Goal: Information Seeking & Learning: Compare options

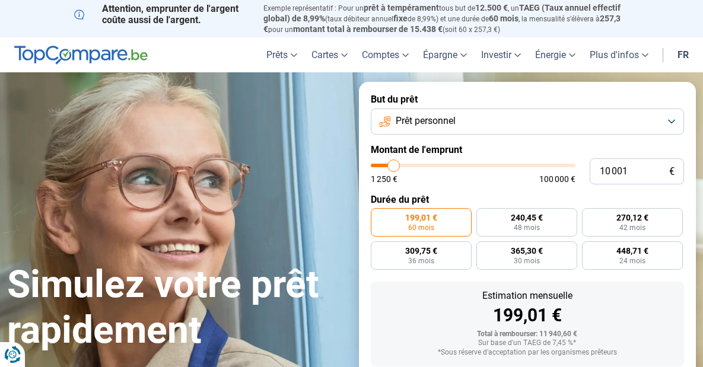
type input "9 750"
type input "9750"
type input "10 250"
type input "10250"
type input "11 250"
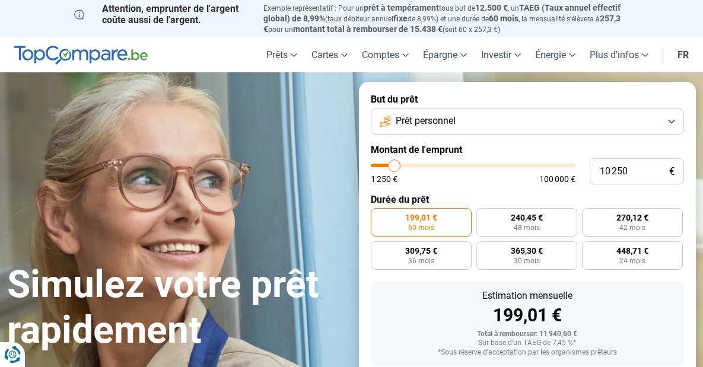
type input "11250"
type input "12 250"
type input "12250"
type input "13 000"
type input "13000"
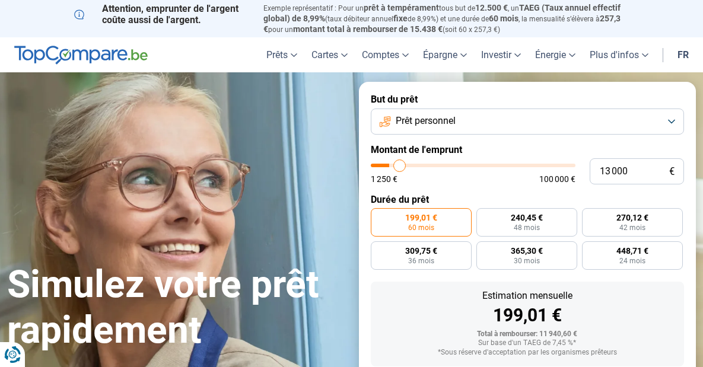
type input "14 000"
type input "14000"
type input "14 750"
type input "14750"
type input "15 250"
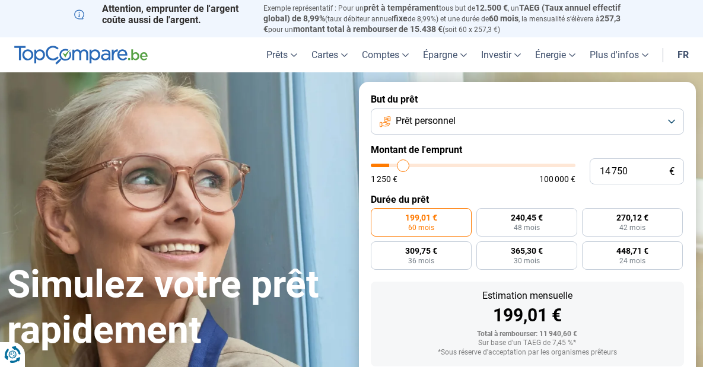
type input "15250"
type input "16 000"
type input "16000"
type input "16 250"
type input "16250"
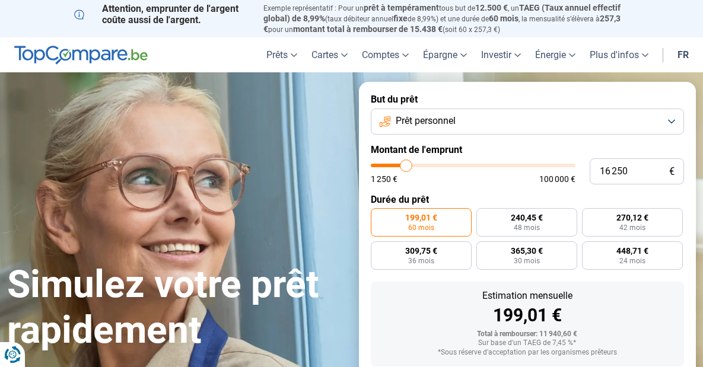
type input "16 500"
type input "16500"
type input "16 750"
type input "16750"
type input "17 000"
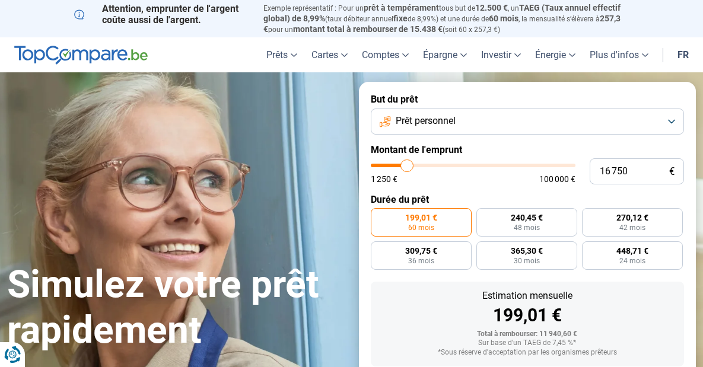
type input "17000"
type input "17 250"
type input "17250"
type input "17 500"
type input "17500"
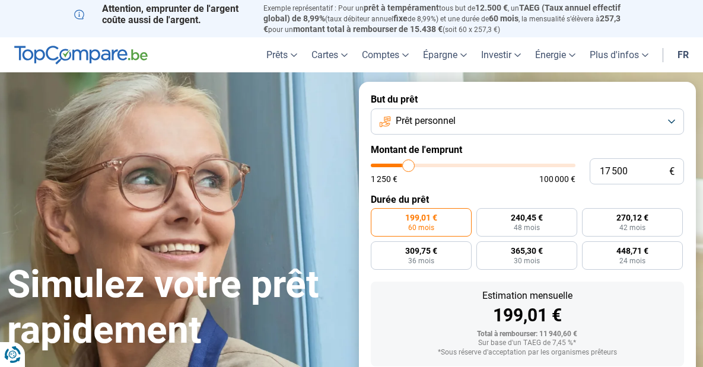
type input "17 750"
type input "17750"
type input "18 000"
type input "18000"
type input "18 750"
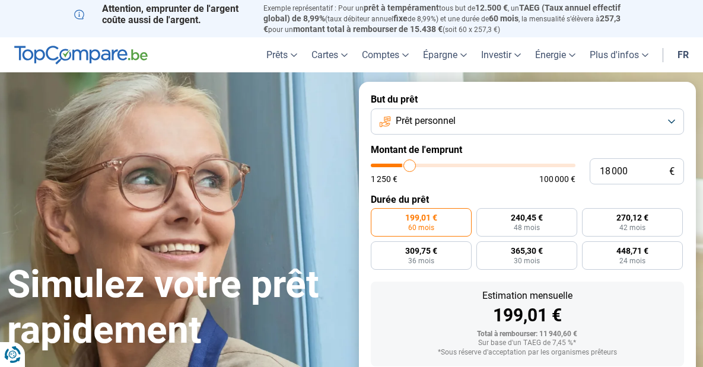
type input "18750"
type input "19 000"
type input "19000"
type input "19 250"
type input "19250"
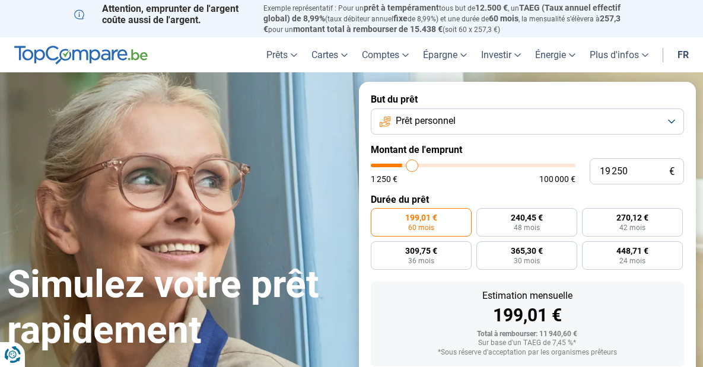
type input "19 500"
type input "19500"
type input "20 000"
type input "20000"
type input "20 250"
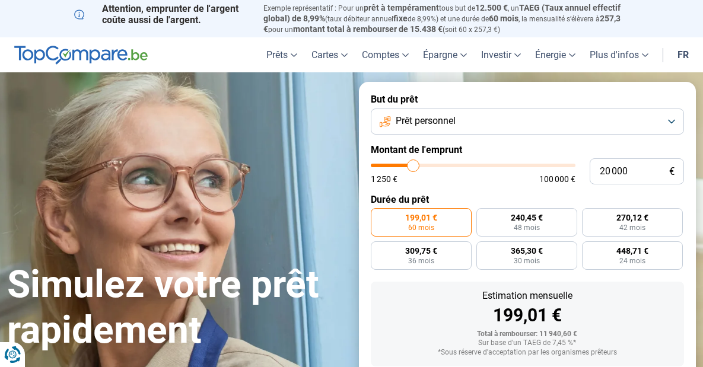
type input "20250"
type input "20 500"
type input "20500"
type input "20 750"
type input "20750"
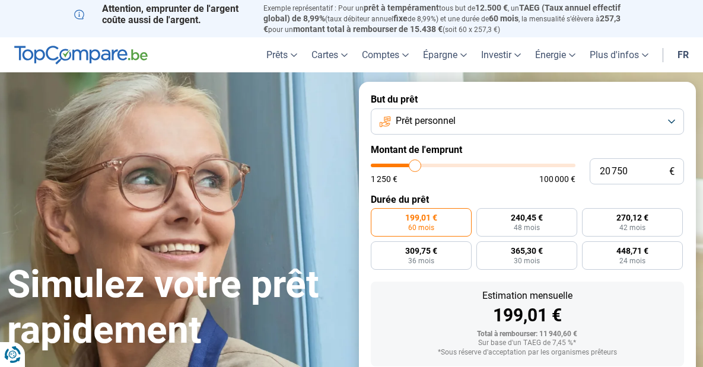
type input "21 000"
type input "21000"
type input "21 250"
type input "21250"
type input "21 000"
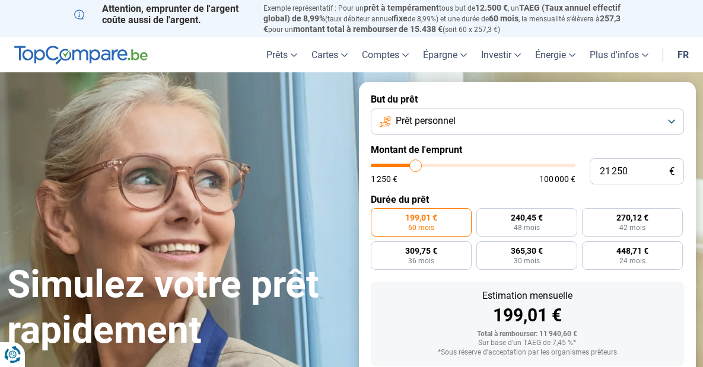
type input "21000"
type input "20 250"
type input "20250"
type input "19 500"
type input "19500"
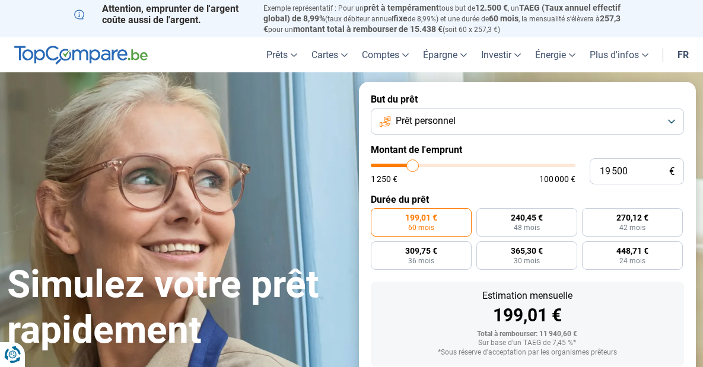
type input "19 000"
type input "19000"
type input "18 000"
type input "18000"
type input "17 250"
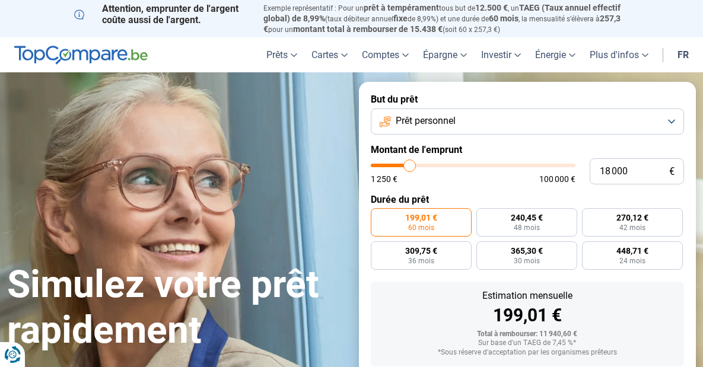
type input "17250"
type input "16 500"
type input "16500"
type input "16 000"
type input "16000"
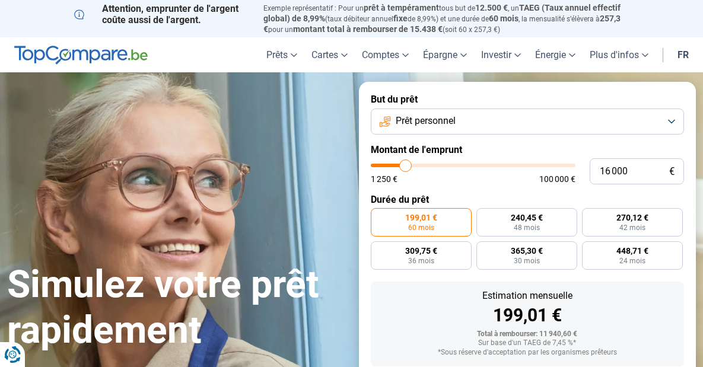
type input "15 500"
type input "15500"
type input "15 000"
type input "15000"
type input "14 750"
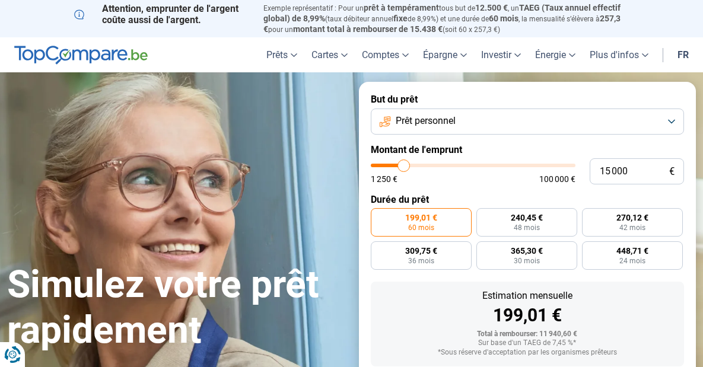
type input "14750"
type input "14 500"
type input "14500"
type input "14 250"
type input "14250"
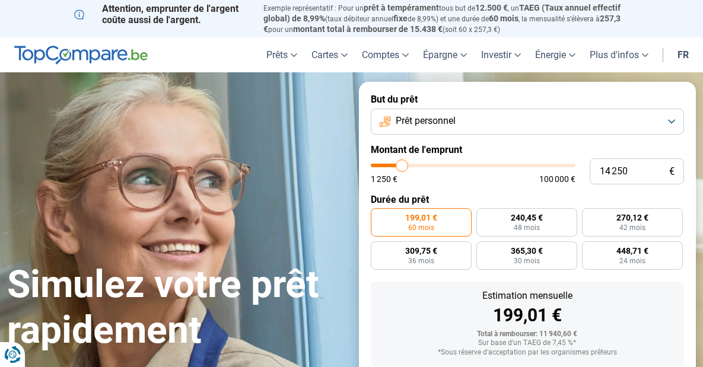
type input "14 000"
type input "14000"
type input "13 750"
type input "13750"
type input "13 500"
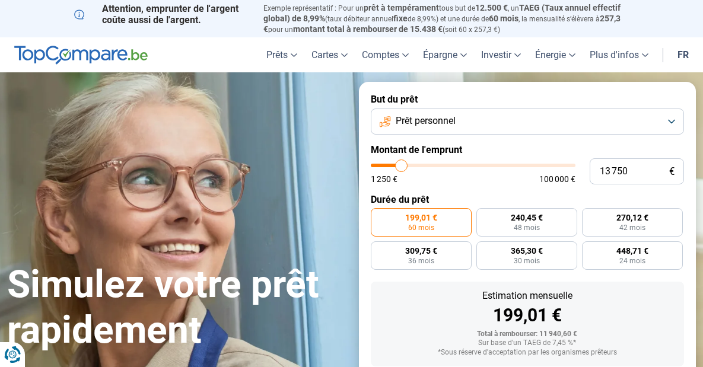
type input "13500"
type input "13 250"
type input "13250"
type input "12 750"
type input "12750"
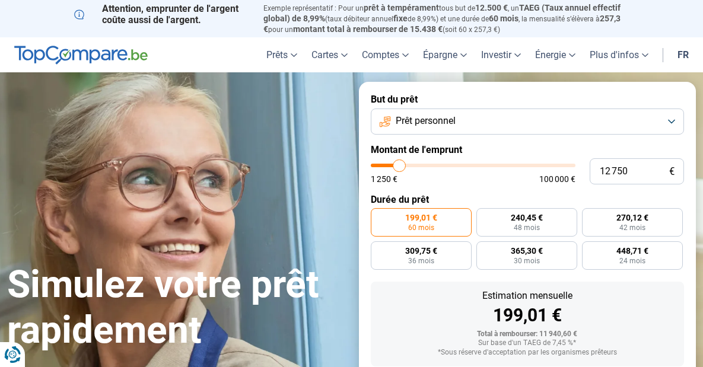
type input "12 500"
type input "12500"
type input "12 250"
type input "12250"
type input "12 000"
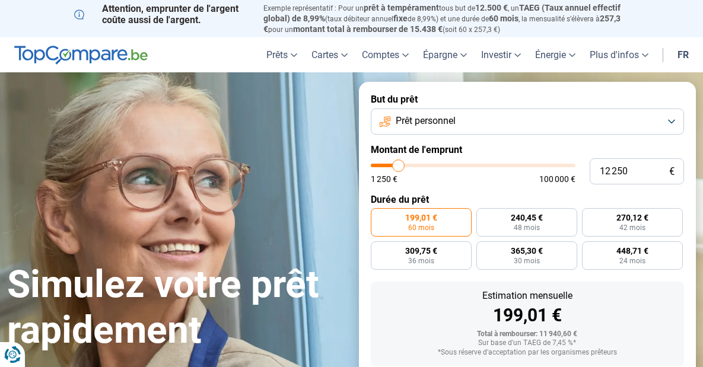
type input "12000"
type input "11 750"
type input "11750"
type input "11 500"
type input "11500"
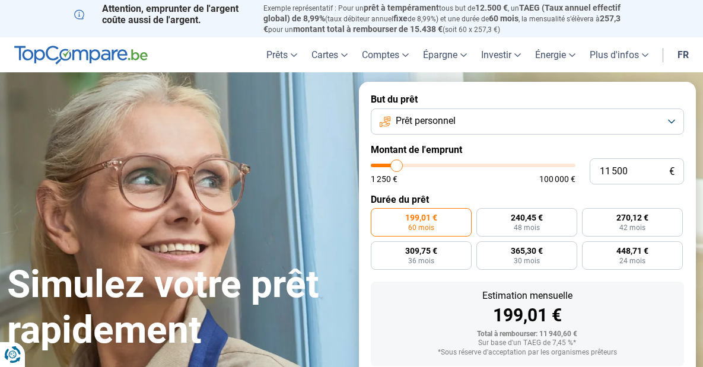
type input "11 250"
type input "11250"
type input "11 000"
type input "11000"
type input "10 750"
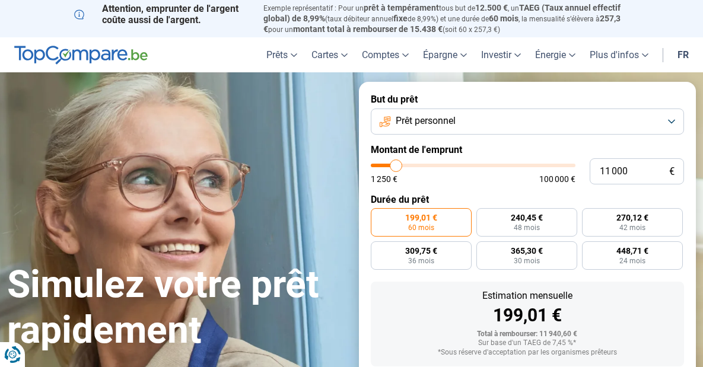
type input "10750"
type input "10 500"
type input "10500"
type input "10 250"
type input "10250"
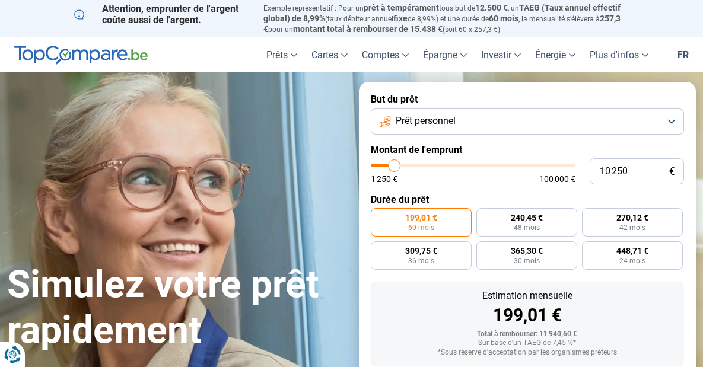
type input "10 000"
type input "10000"
type input "9 750"
type input "9750"
type input "9 250"
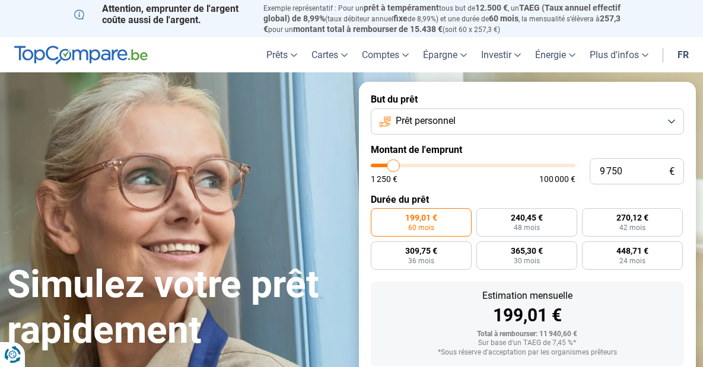
type input "9250"
type input "8 750"
type input "8750"
type input "8 500"
type input "8500"
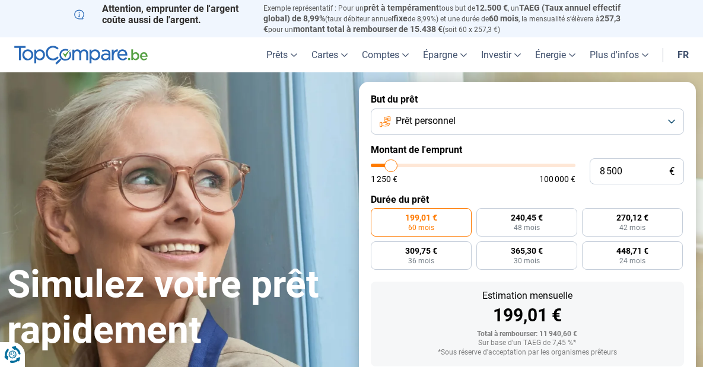
type input "8 250"
type input "8250"
type input "8 000"
type input "8000"
type input "7 750"
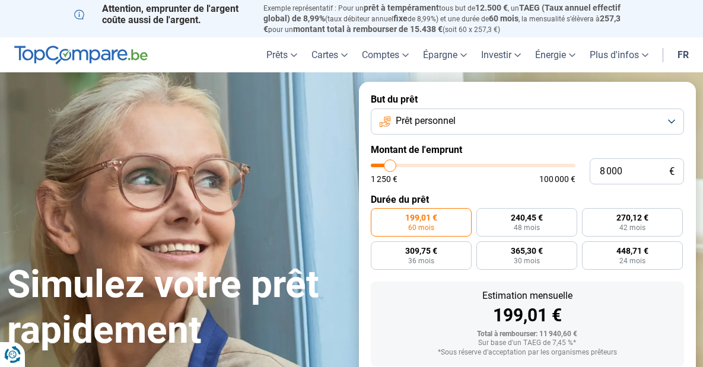
type input "7750"
type input "7 500"
type input "7500"
type input "7 250"
type input "7250"
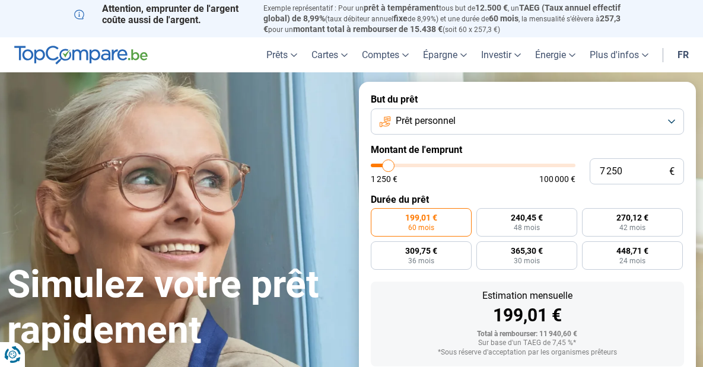
type input "7 000"
type input "7000"
type input "6 750"
type input "6750"
type input "6 500"
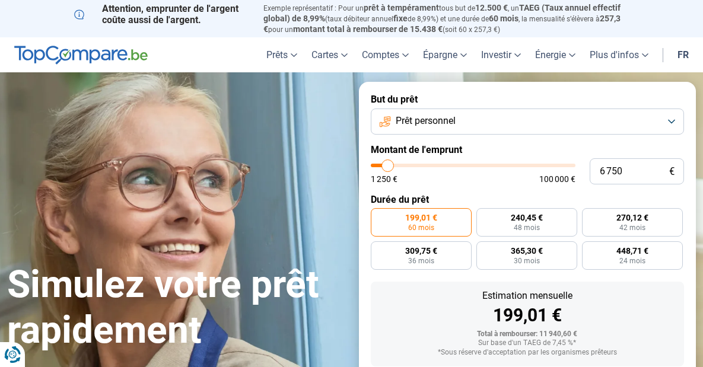
type input "6500"
type input "6 250"
type input "6250"
type input "6 000"
type input "6000"
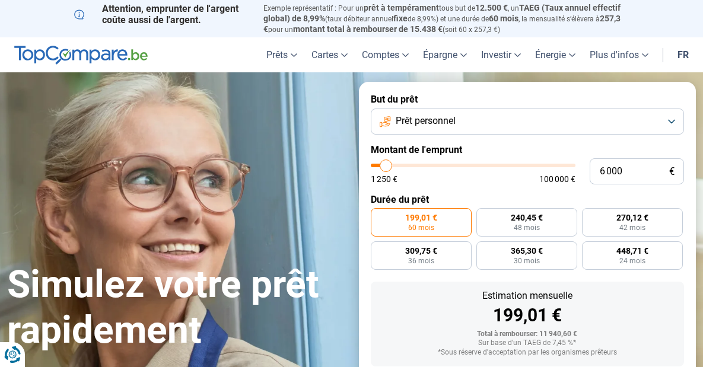
type input "5 500"
type input "5500"
type input "5 250"
type input "5250"
type input "5 000"
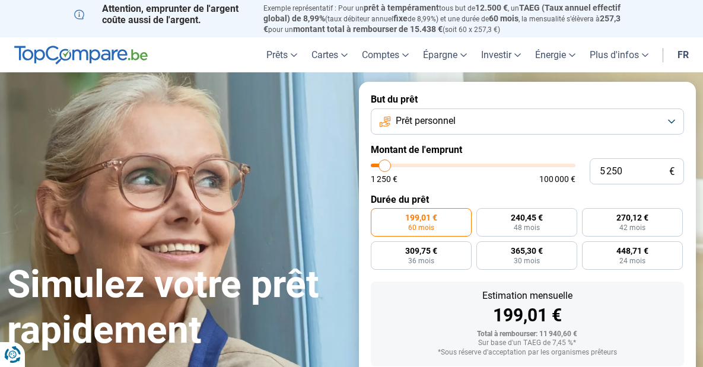
type input "5000"
type input "4 750"
type input "4750"
type input "4 500"
type input "4500"
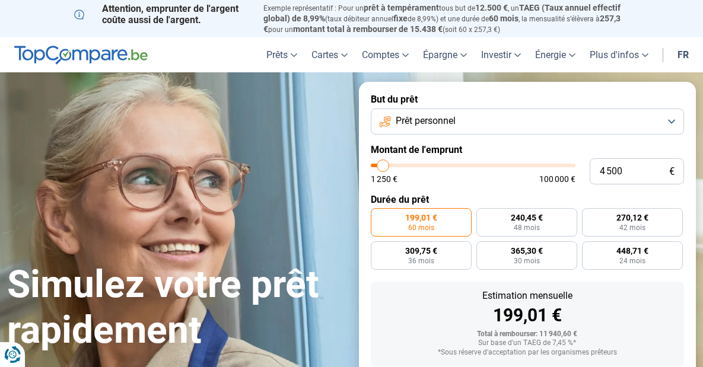
type input "4 750"
type input "4750"
type input "5 000"
type input "5000"
type input "5 250"
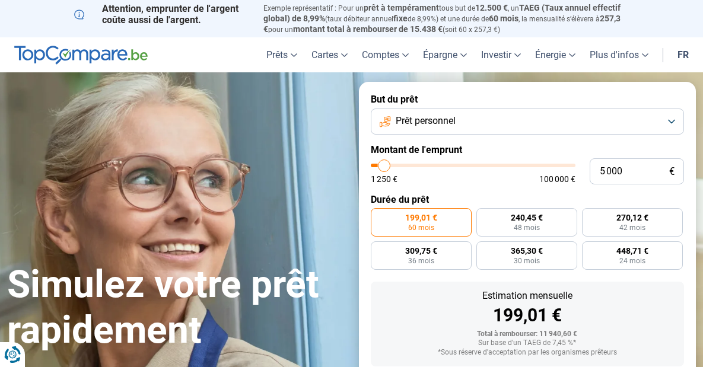
type input "5250"
type input "5 500"
type input "5500"
type input "5 250"
type input "5250"
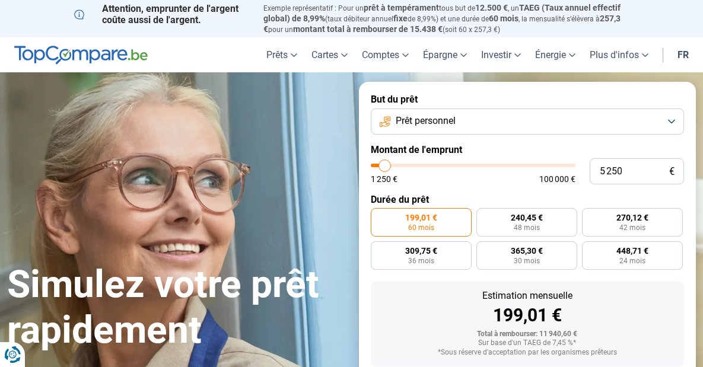
type input "5 000"
type input "5000"
type input "4 750"
type input "4750"
type input "5 000"
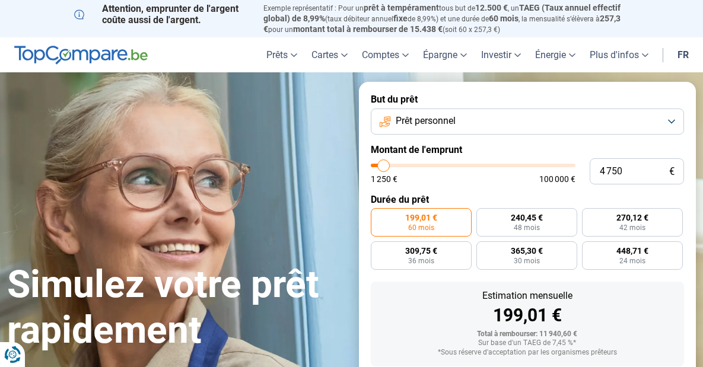
type input "5000"
type input "5 250"
type input "5250"
type input "5 000"
type input "5000"
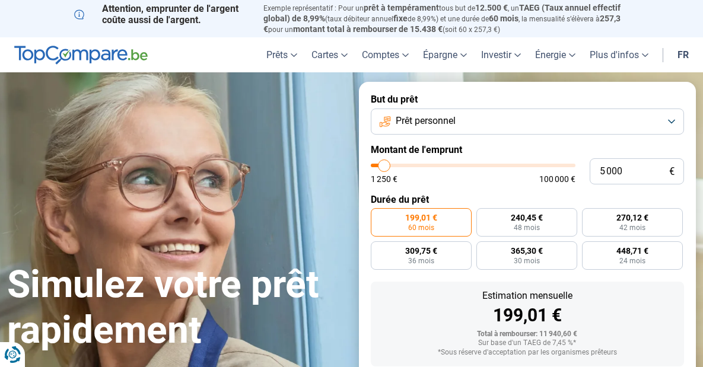
type input "5 250"
type input "5250"
type input "5 500"
drag, startPoint x: 393, startPoint y: 164, endPoint x: 385, endPoint y: 165, distance: 7.9
type input "5500"
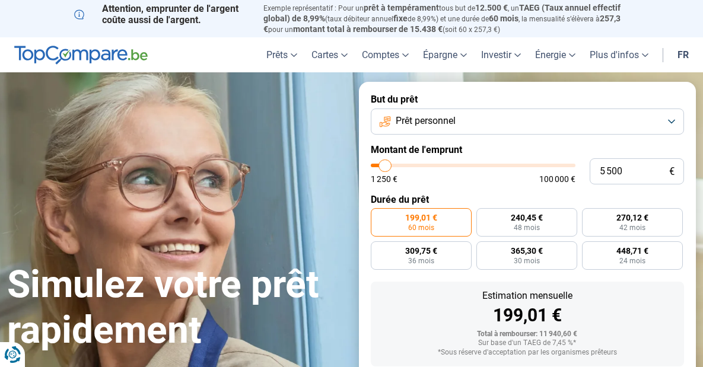
click at [385, 165] on input "range" at bounding box center [473, 166] width 205 height 4
radio input "true"
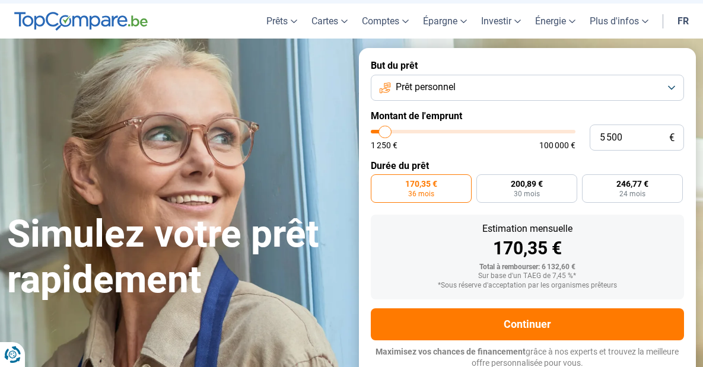
scroll to position [36, 0]
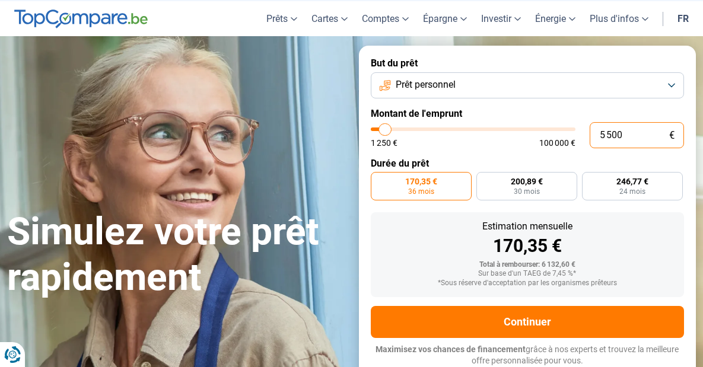
click at [611, 134] on input "5 500" at bounding box center [637, 135] width 94 height 26
type input "500"
type input "1250"
type input "1 250"
type input "1250"
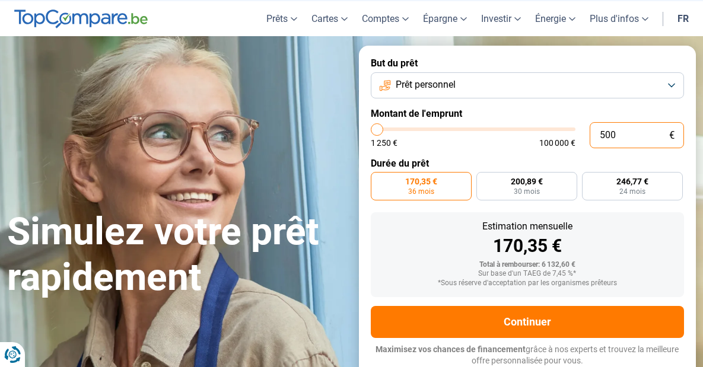
radio input "true"
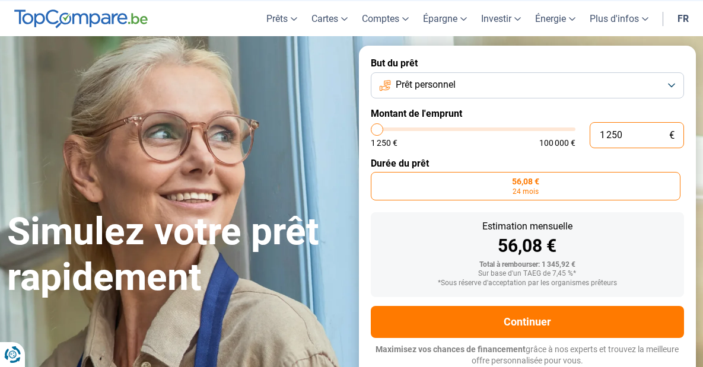
type input "12 500"
type input "12500"
radio input "false"
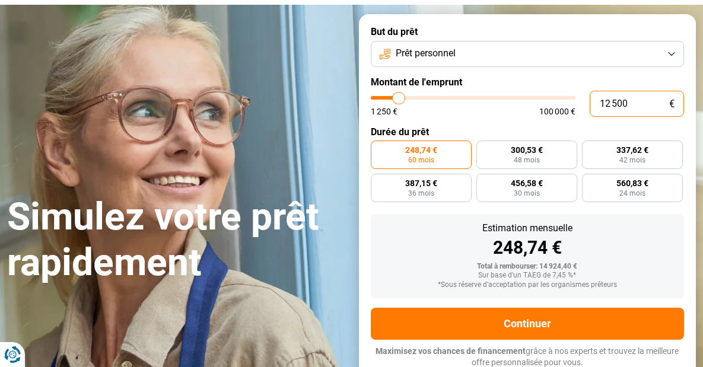
scroll to position [69, 0]
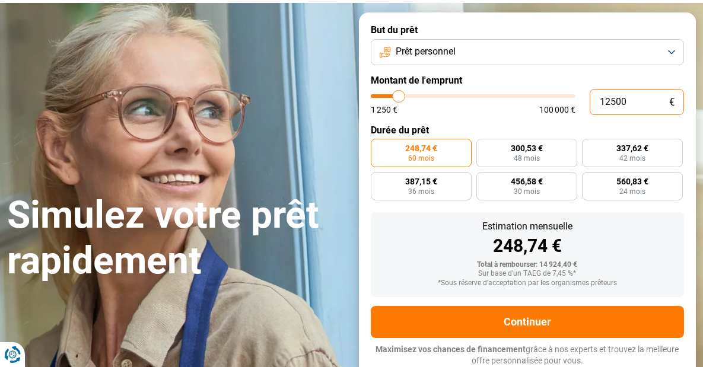
type input "1 500"
type input "1500"
type input "150"
type input "1250"
type input "15"
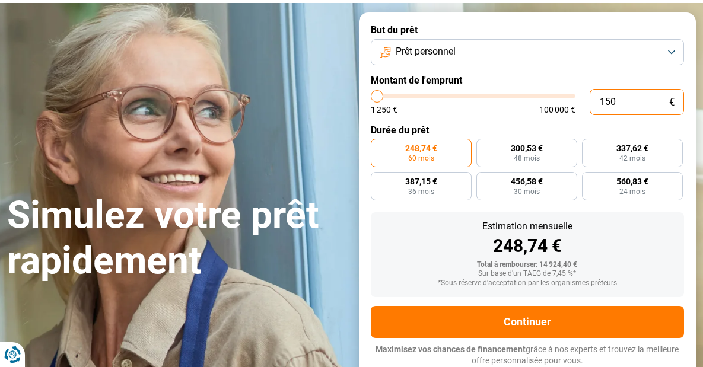
type input "1250"
type input "1"
type input "1250"
type input "0"
type input "1250"
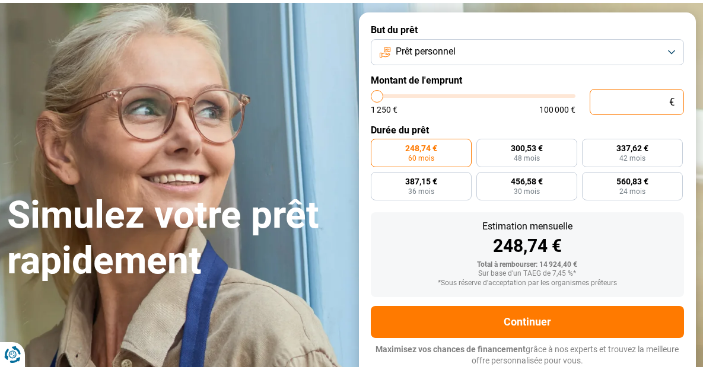
type input "5"
type input "1250"
type input "50"
type input "1250"
type input "500"
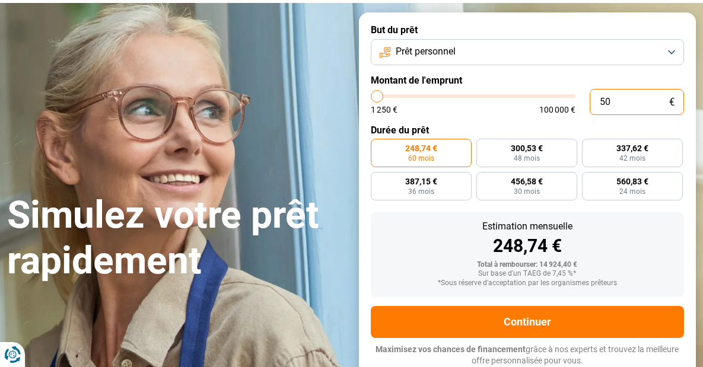
type input "1250"
type input "5 000"
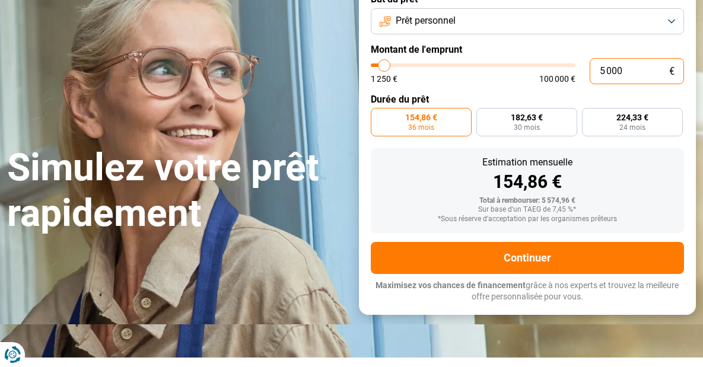
scroll to position [98, 0]
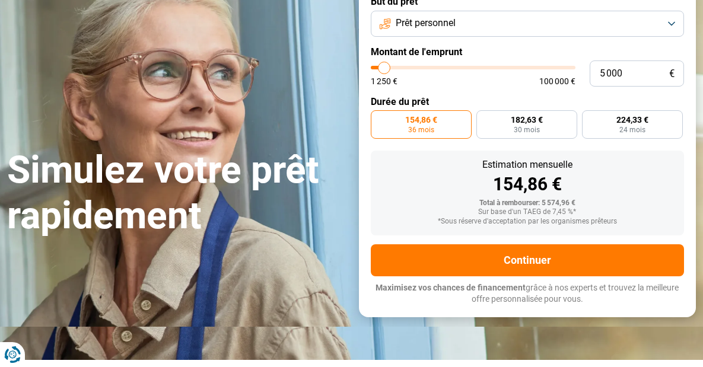
click at [428, 130] on span "36 mois" at bounding box center [421, 129] width 26 height 7
click at [378, 118] on input "154,86 € 36 mois" at bounding box center [375, 114] width 8 height 8
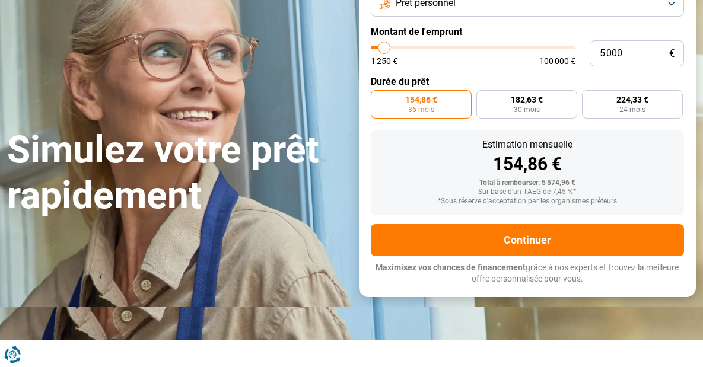
scroll to position [119, 0]
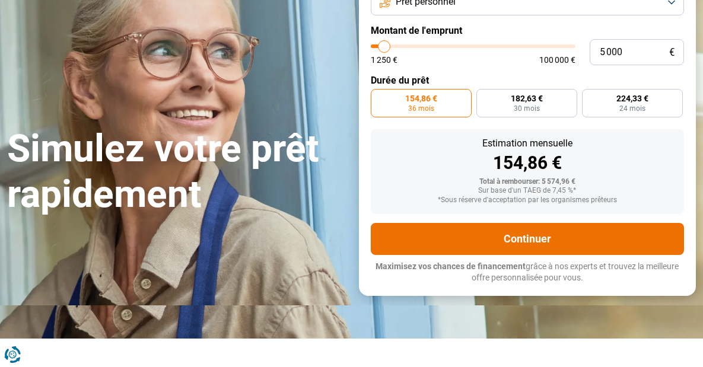
click at [479, 230] on button "Continuer" at bounding box center [528, 239] width 314 height 32
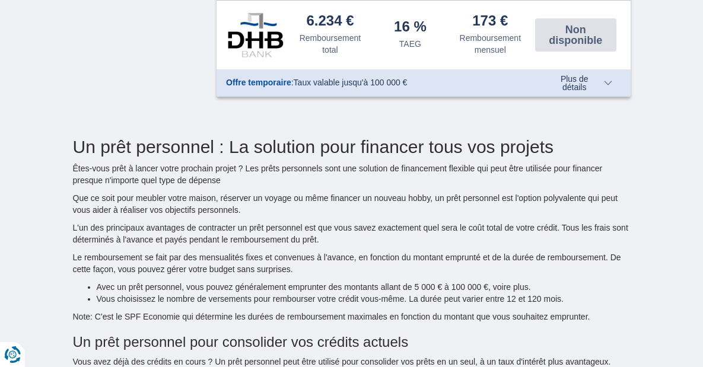
scroll to position [1023, 0]
